Goal: Task Accomplishment & Management: Complete application form

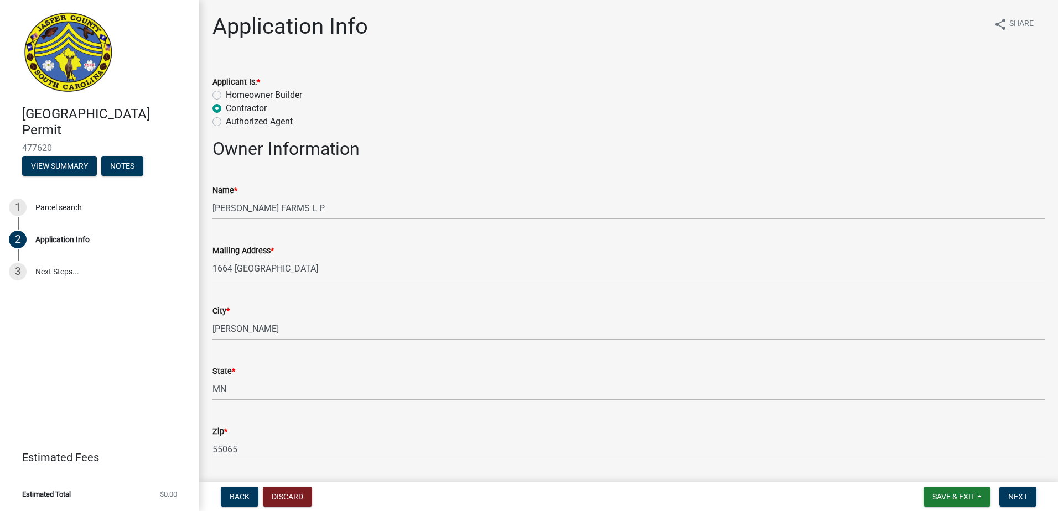
select select "9ee69ee8-4d28-486b-bc7b-e904e70aa828"
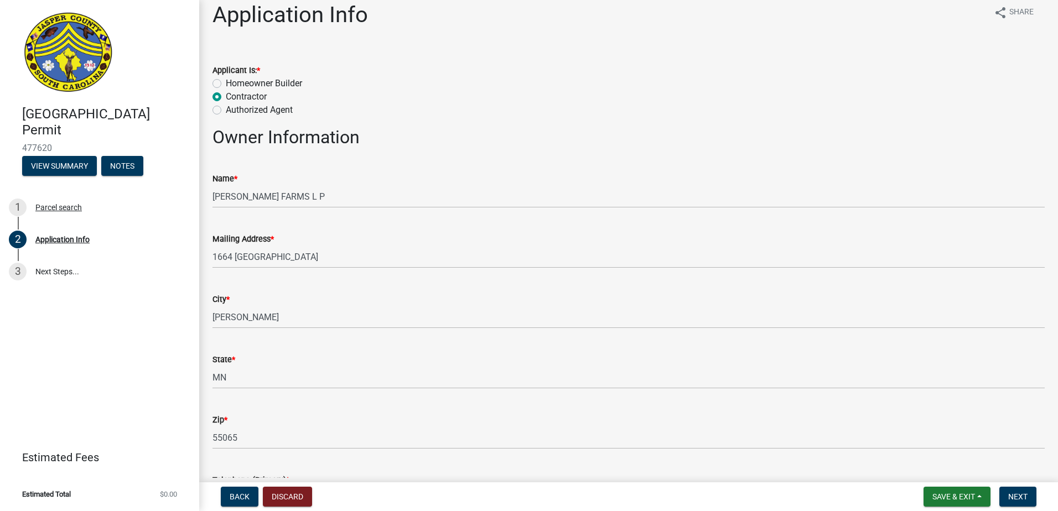
scroll to position [2, 0]
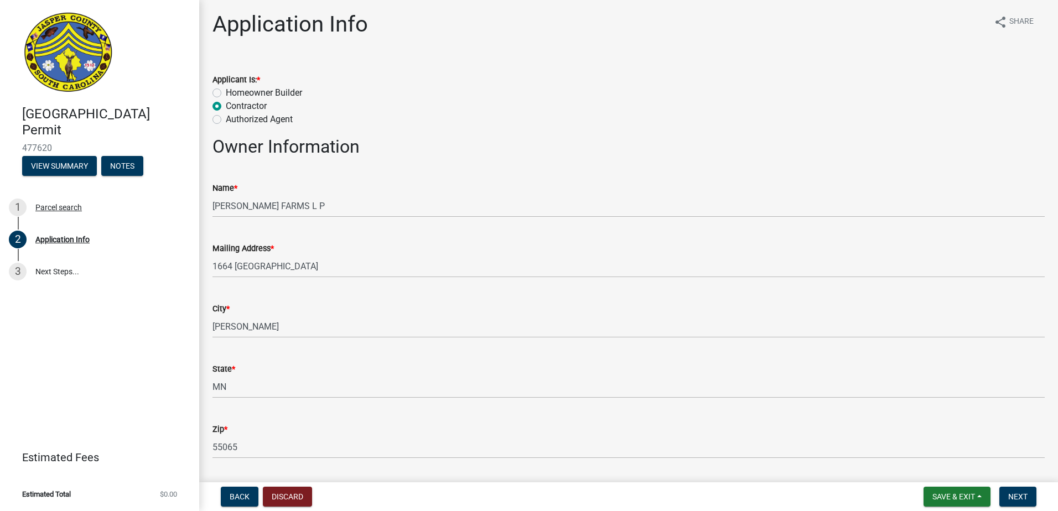
click at [282, 115] on label "Authorized Agent" at bounding box center [259, 119] width 67 height 13
click at [233, 115] on input "Authorized Agent" at bounding box center [229, 116] width 7 height 7
radio input "true"
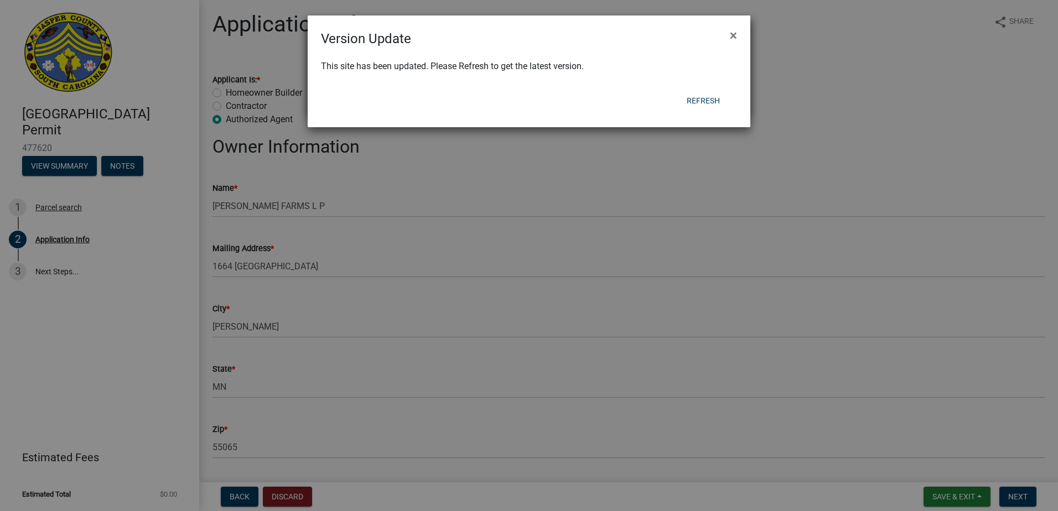
click at [720, 106] on div "Version Update × This site has been updated. Please Refresh to get the latest v…" at bounding box center [529, 71] width 443 height 112
click at [715, 101] on button "Refresh" at bounding box center [703, 101] width 51 height 20
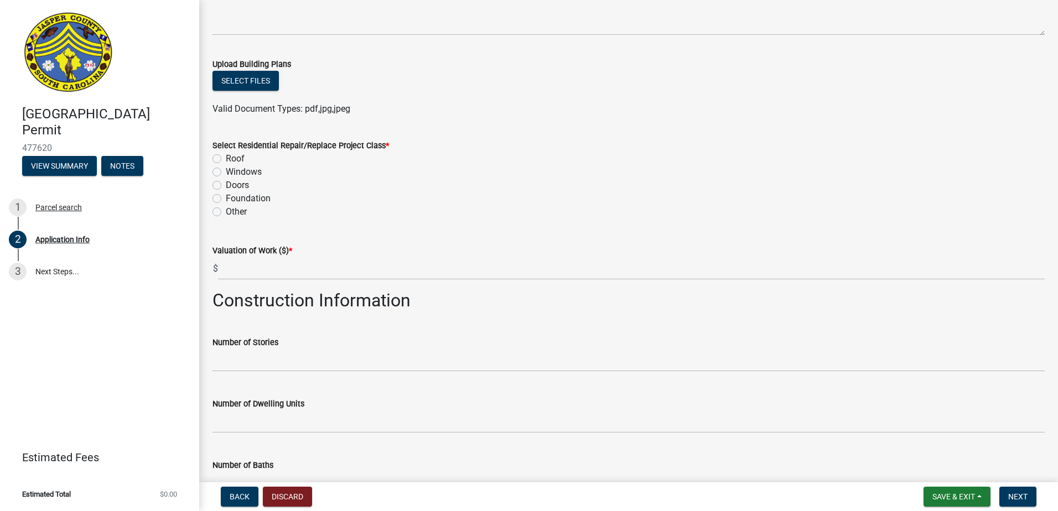
scroll to position [1494, 0]
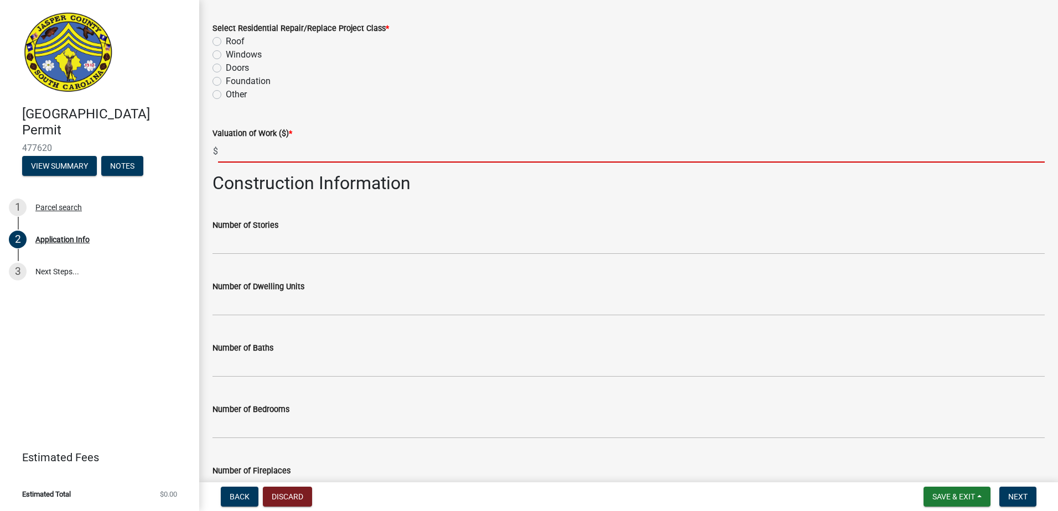
click at [302, 158] on input "text" at bounding box center [631, 151] width 827 height 23
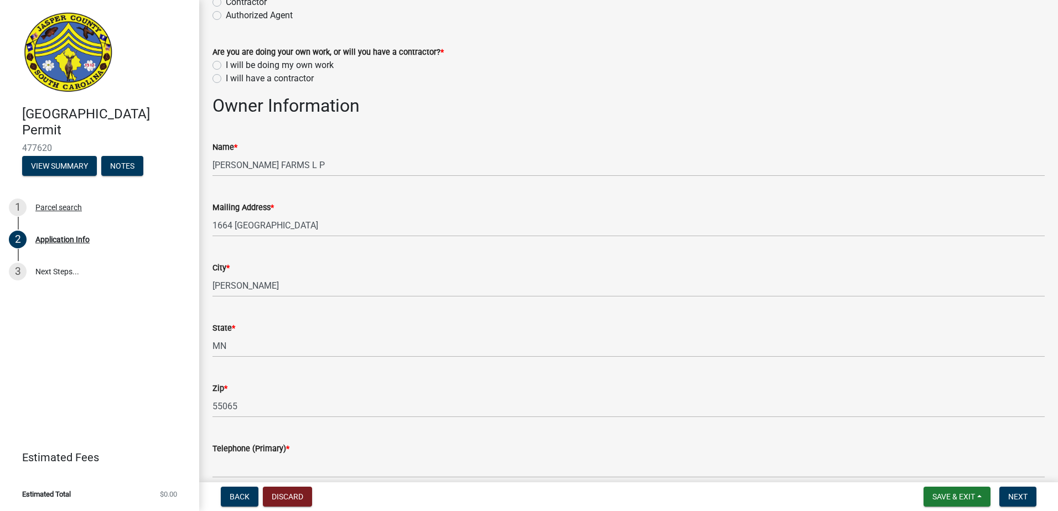
scroll to position [0, 0]
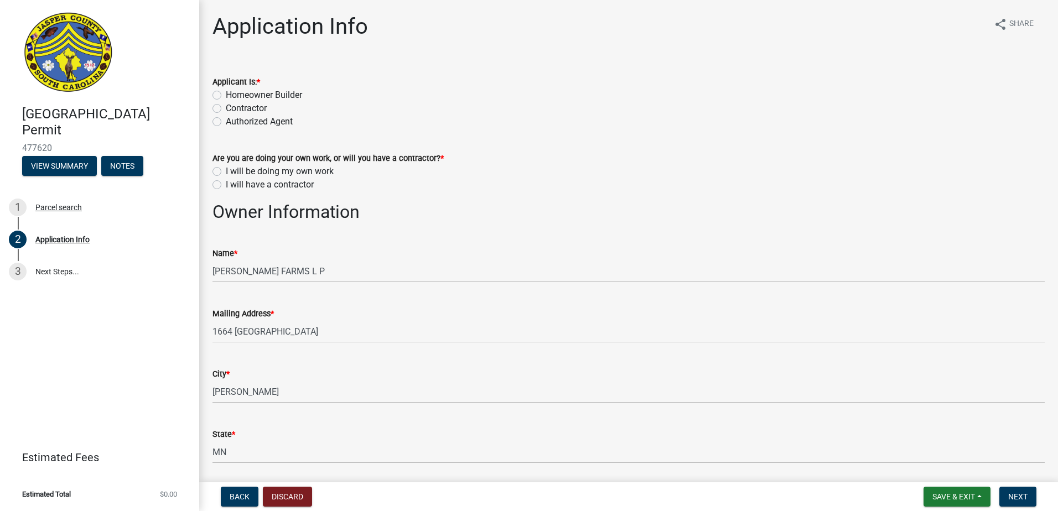
click at [226, 107] on label "Contractor" at bounding box center [246, 108] width 41 height 13
click at [226, 107] on input "Contractor" at bounding box center [229, 105] width 7 height 7
radio input "true"
